Goal: Browse casually

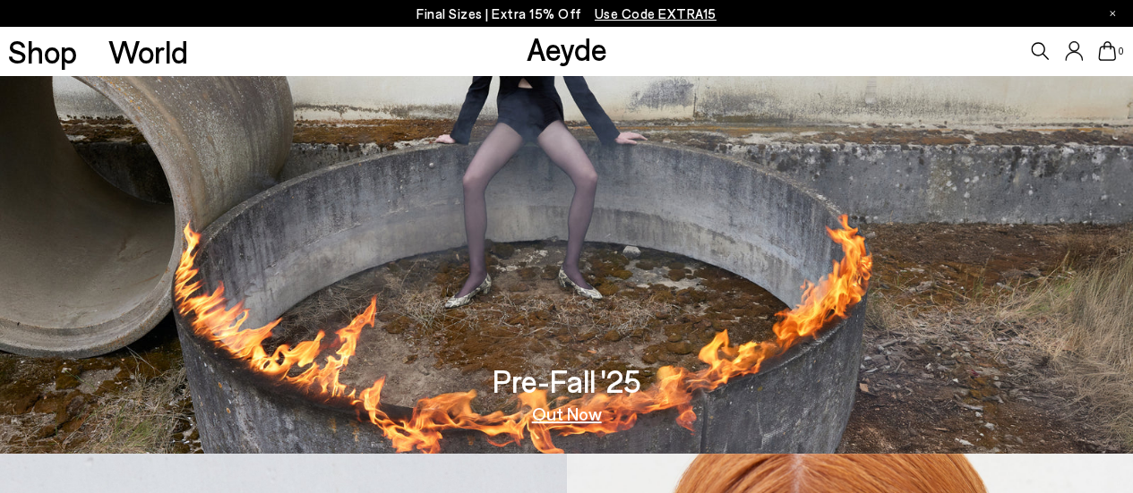
scroll to position [32, 0]
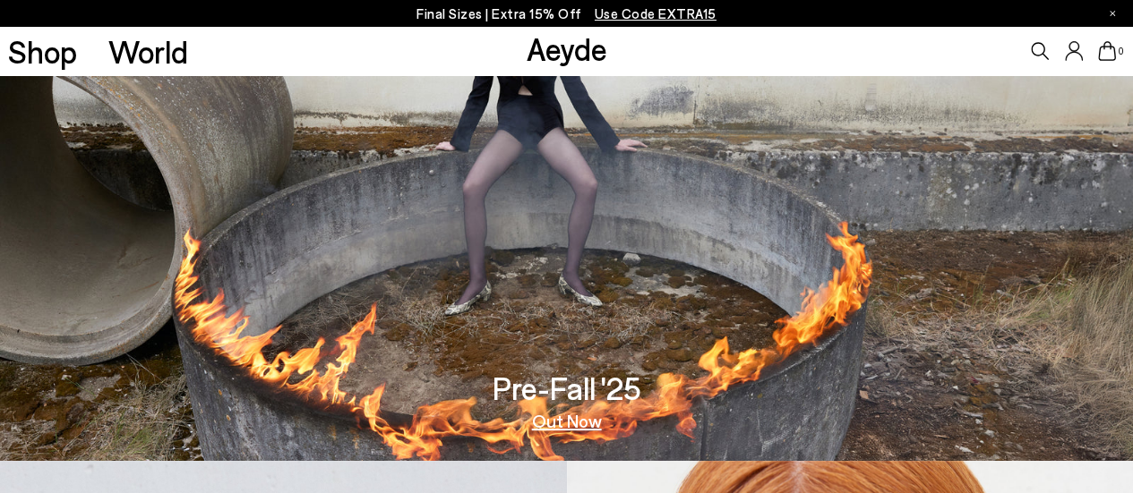
click at [589, 422] on link "Out Now" at bounding box center [567, 421] width 70 height 18
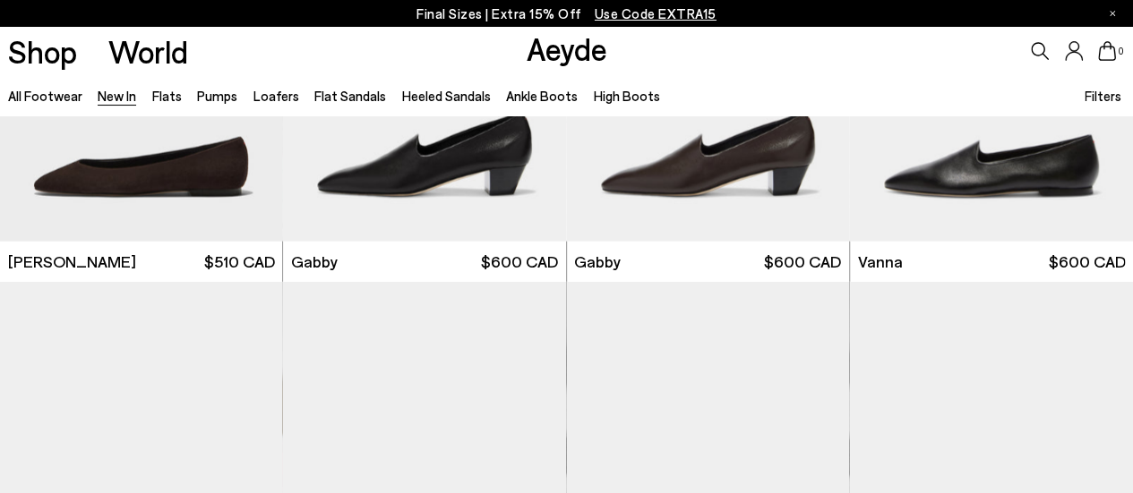
scroll to position [2227, 0]
